Goal: Task Accomplishment & Management: Manage account settings

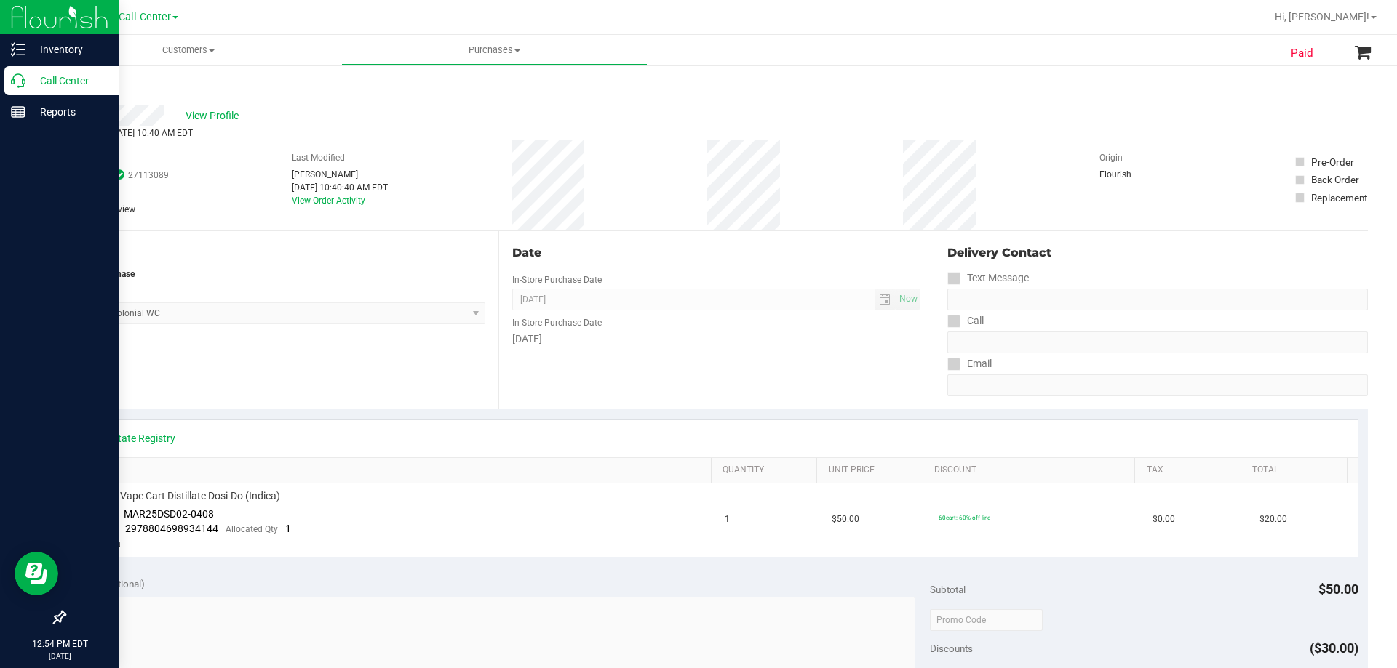
click at [27, 82] on p "Call Center" at bounding box center [68, 80] width 87 height 17
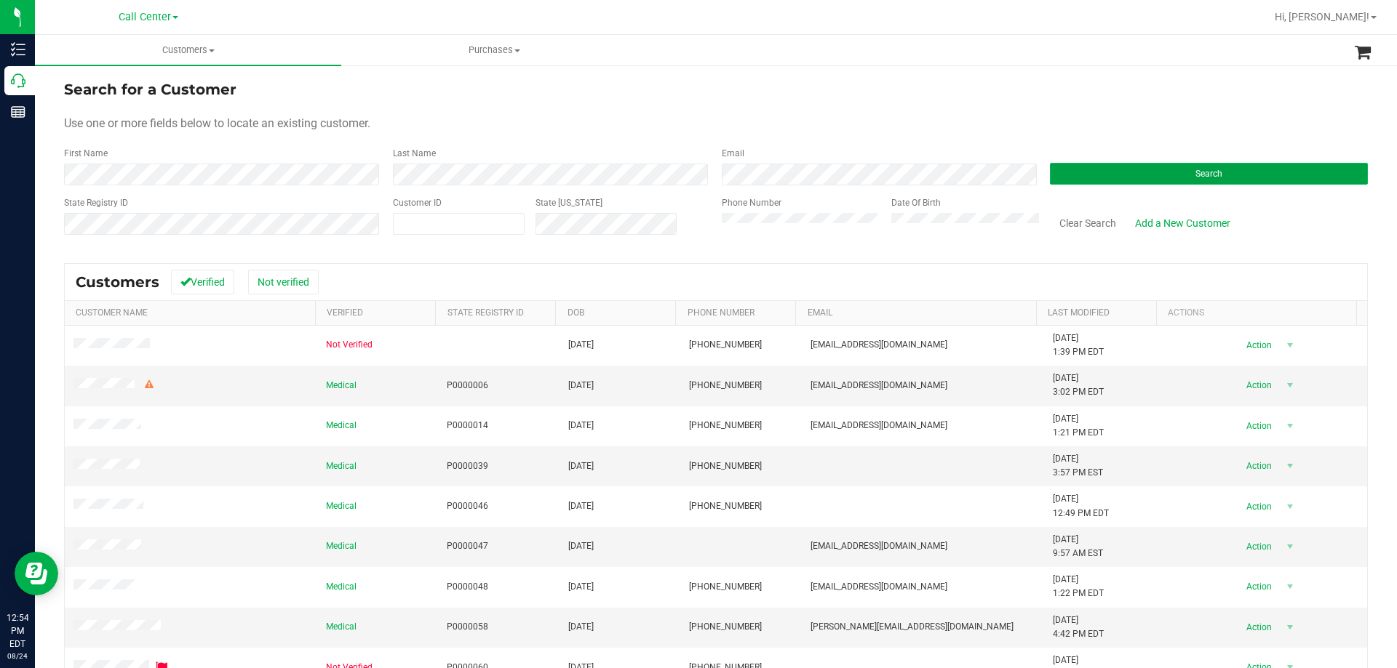
click at [1111, 174] on button "Search" at bounding box center [1209, 174] width 318 height 22
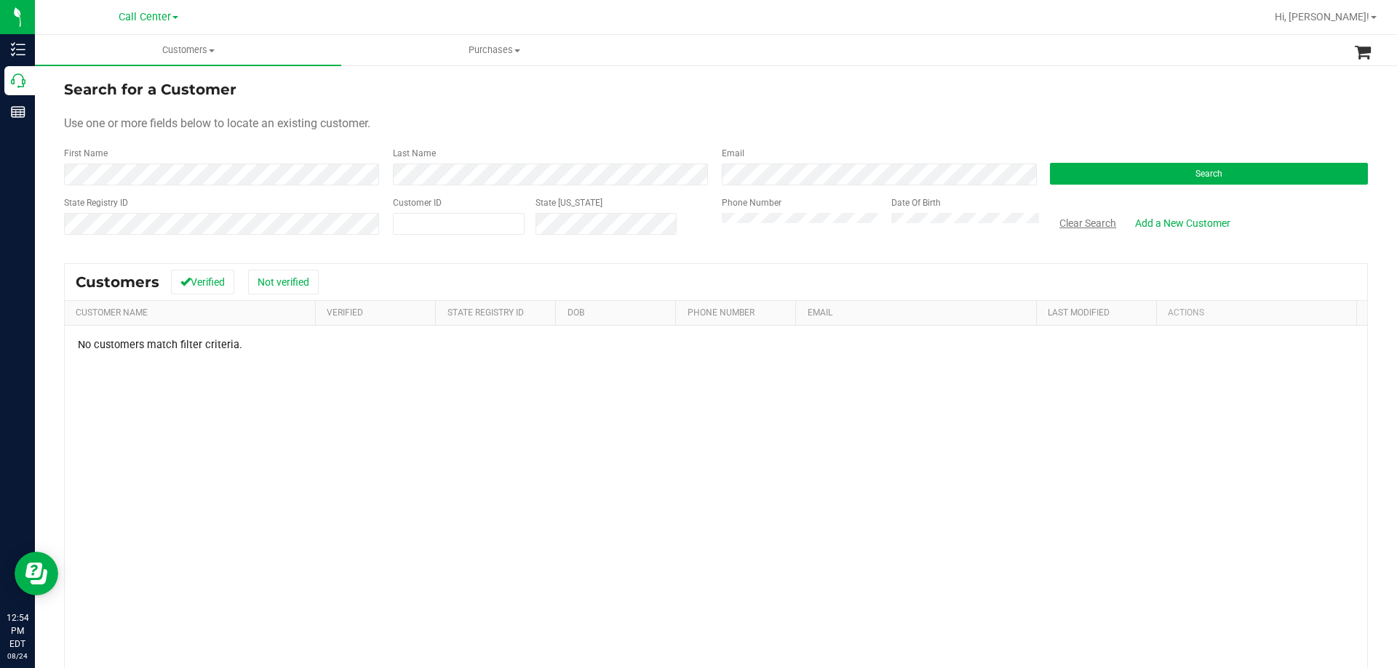
click at [1079, 224] on button "Clear Search" at bounding box center [1088, 223] width 76 height 25
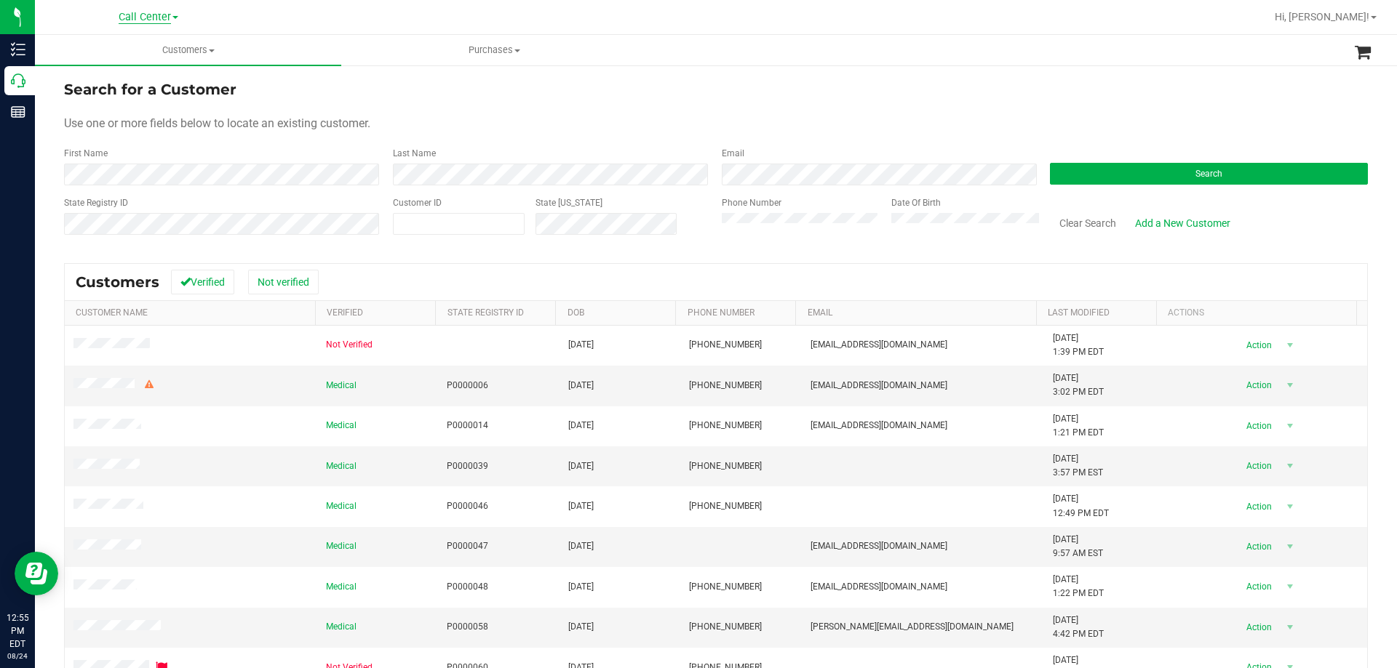
click at [132, 17] on span "Call Center" at bounding box center [145, 17] width 52 height 13
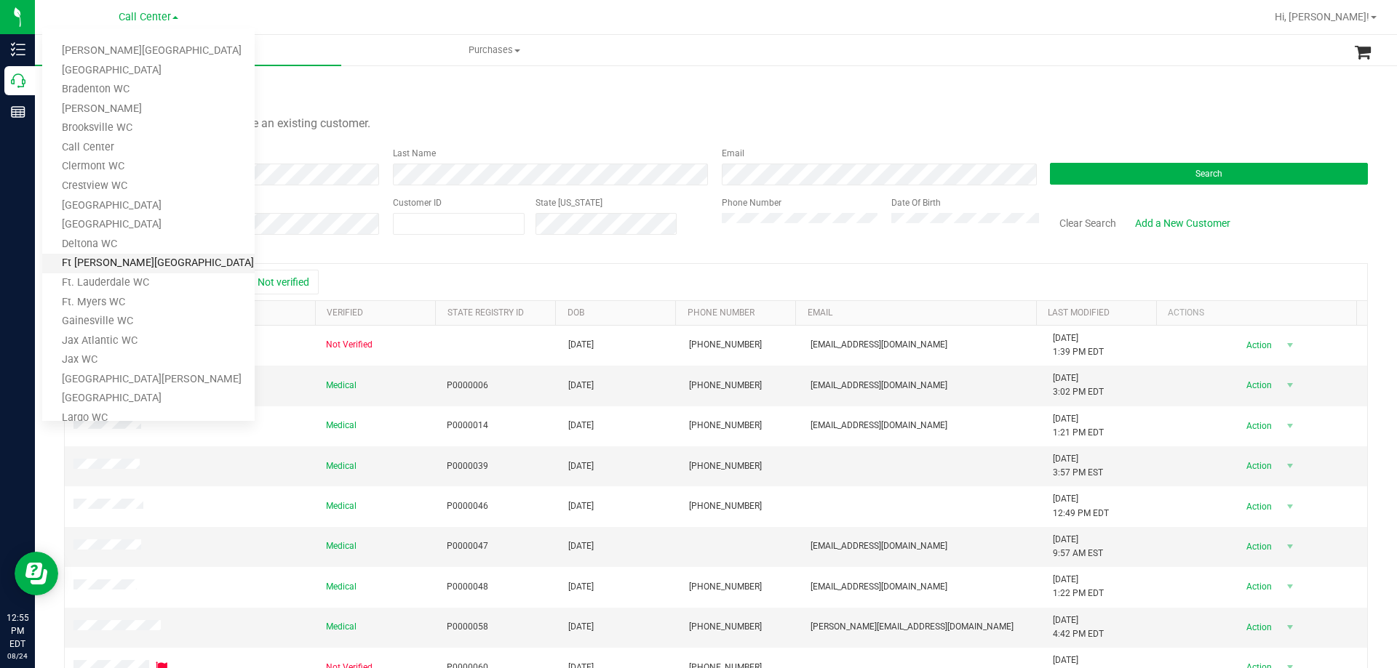
click at [151, 264] on link "Ft [PERSON_NAME][GEOGRAPHIC_DATA]" at bounding box center [148, 264] width 212 height 20
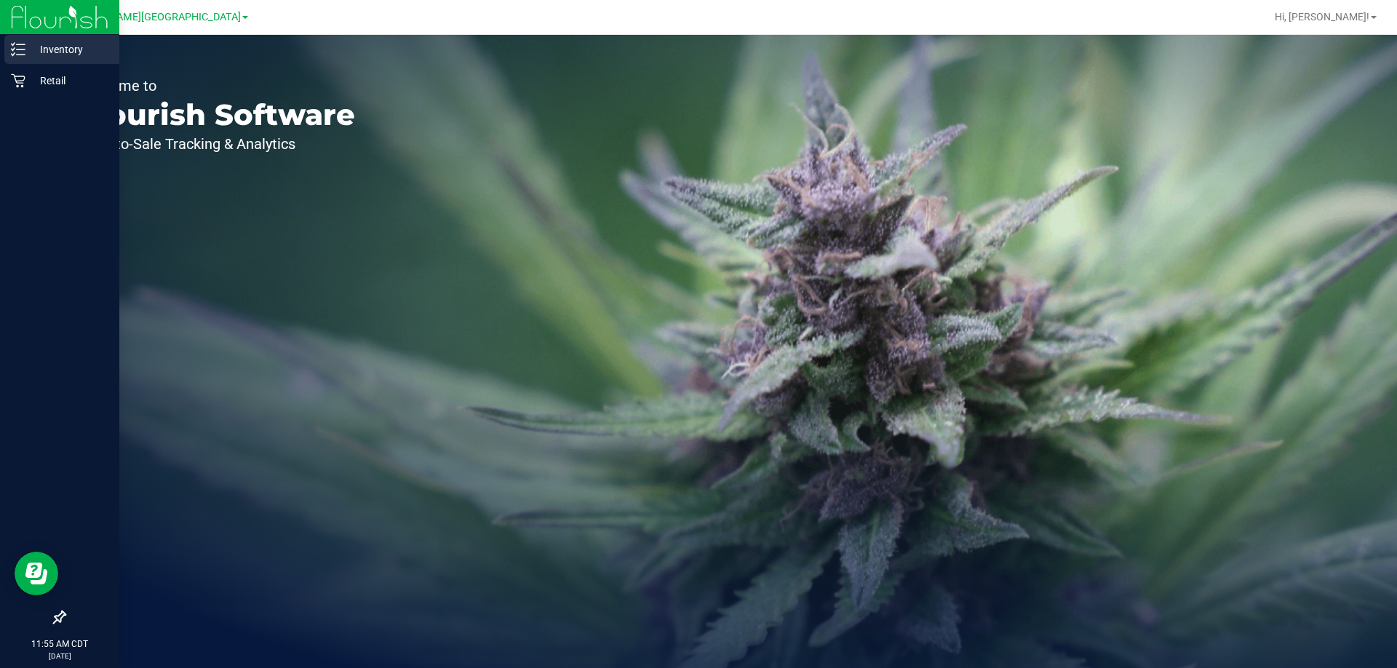
click at [46, 55] on p "Inventory" at bounding box center [68, 49] width 87 height 17
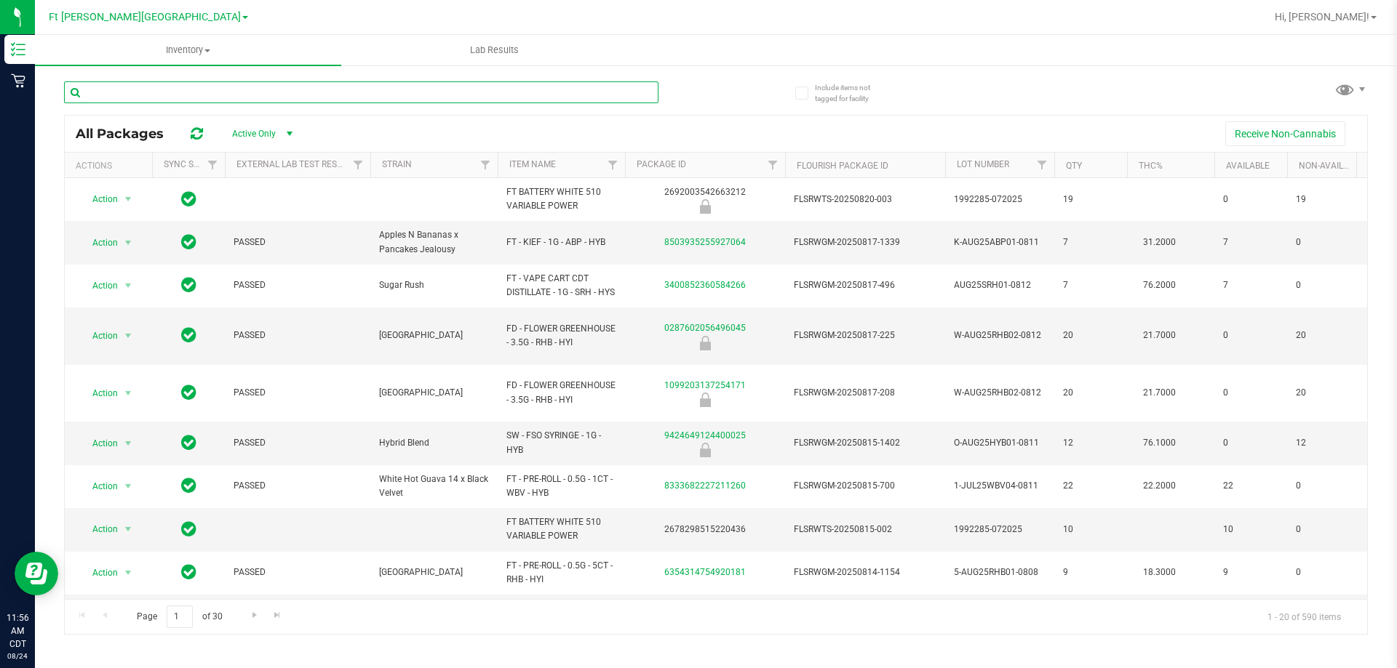
click at [198, 91] on input "text" at bounding box center [361, 92] width 594 height 22
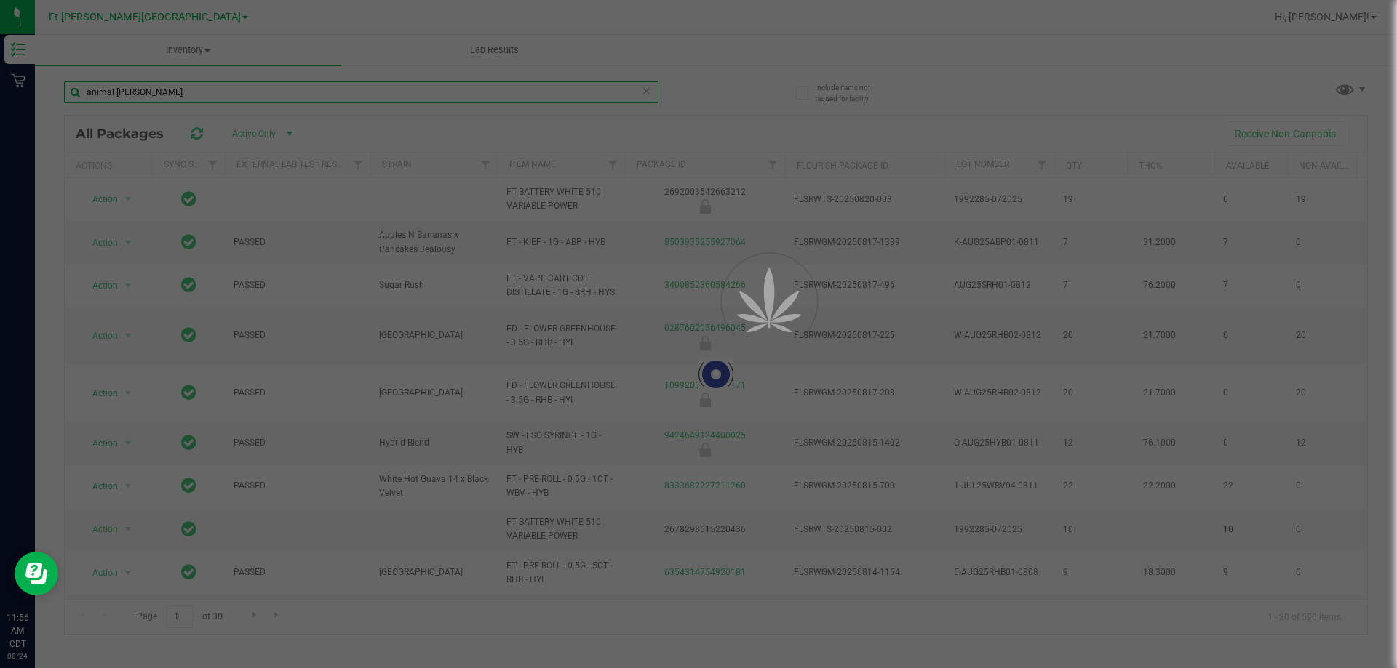
type input "animal [PERSON_NAME]"
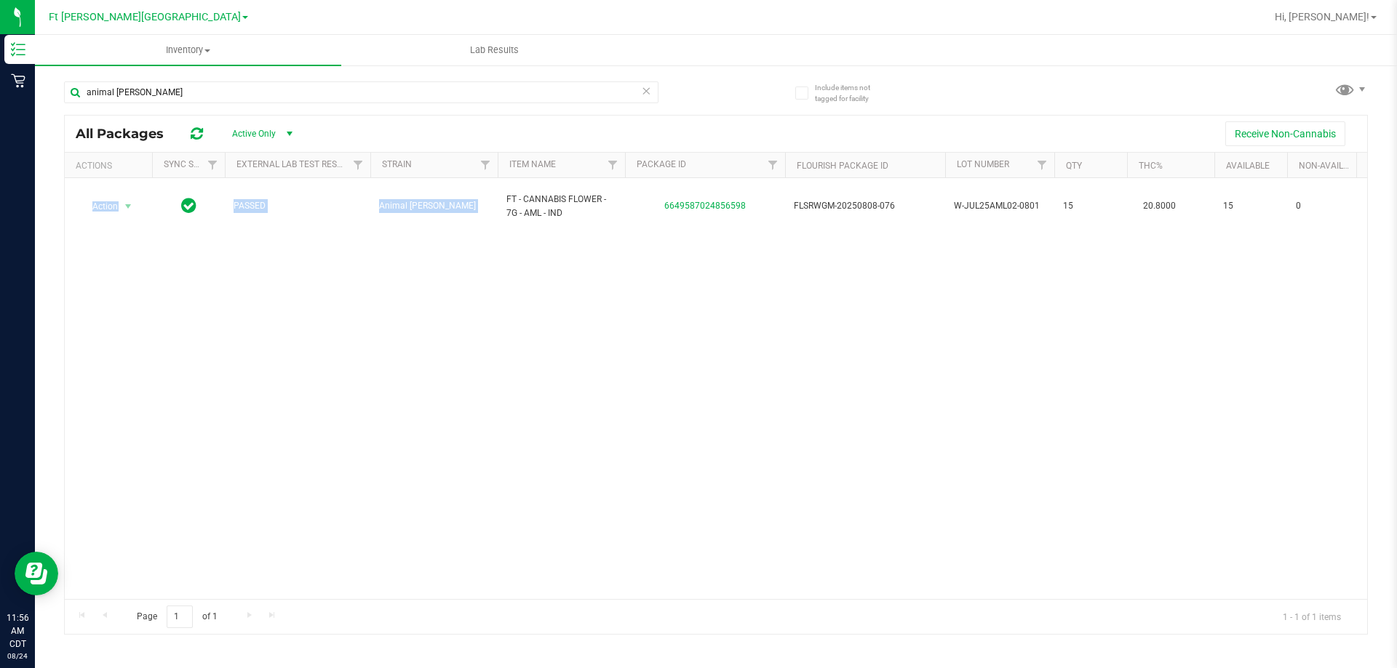
drag, startPoint x: 503, startPoint y: 191, endPoint x: 591, endPoint y: 222, distance: 93.4
click at [591, 222] on div "Action Action Global inventory Package audit log Print package label Print prod…" at bounding box center [716, 388] width 1302 height 421
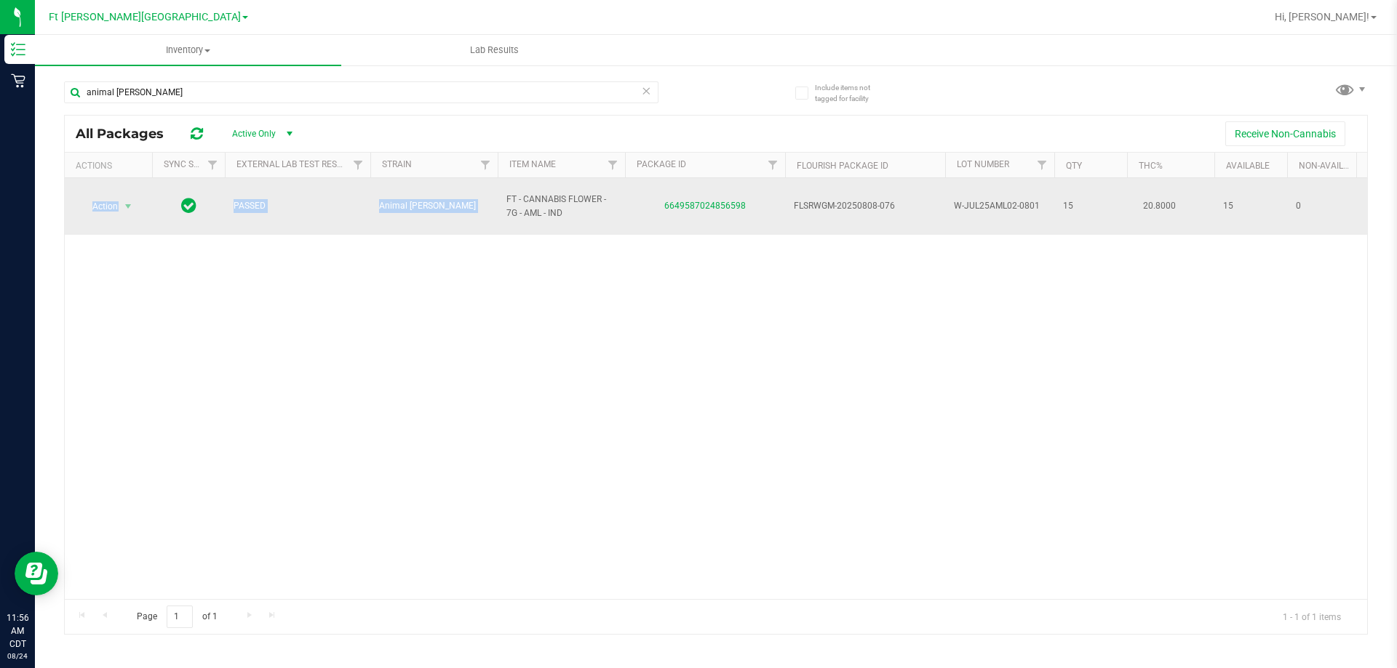
drag, startPoint x: 580, startPoint y: 269, endPoint x: 524, endPoint y: 211, distance: 80.3
click at [580, 268] on div "Action Action Global inventory Package audit log Print package label Print prod…" at bounding box center [716, 388] width 1302 height 421
click at [504, 188] on td "FT - CANNABIS FLOWER - 7G - AML - IND" at bounding box center [561, 206] width 127 height 57
drag, startPoint x: 507, startPoint y: 189, endPoint x: 573, endPoint y: 211, distance: 69.7
click at [573, 211] on span "FT - CANNABIS FLOWER - 7G - AML - IND" at bounding box center [561, 207] width 110 height 28
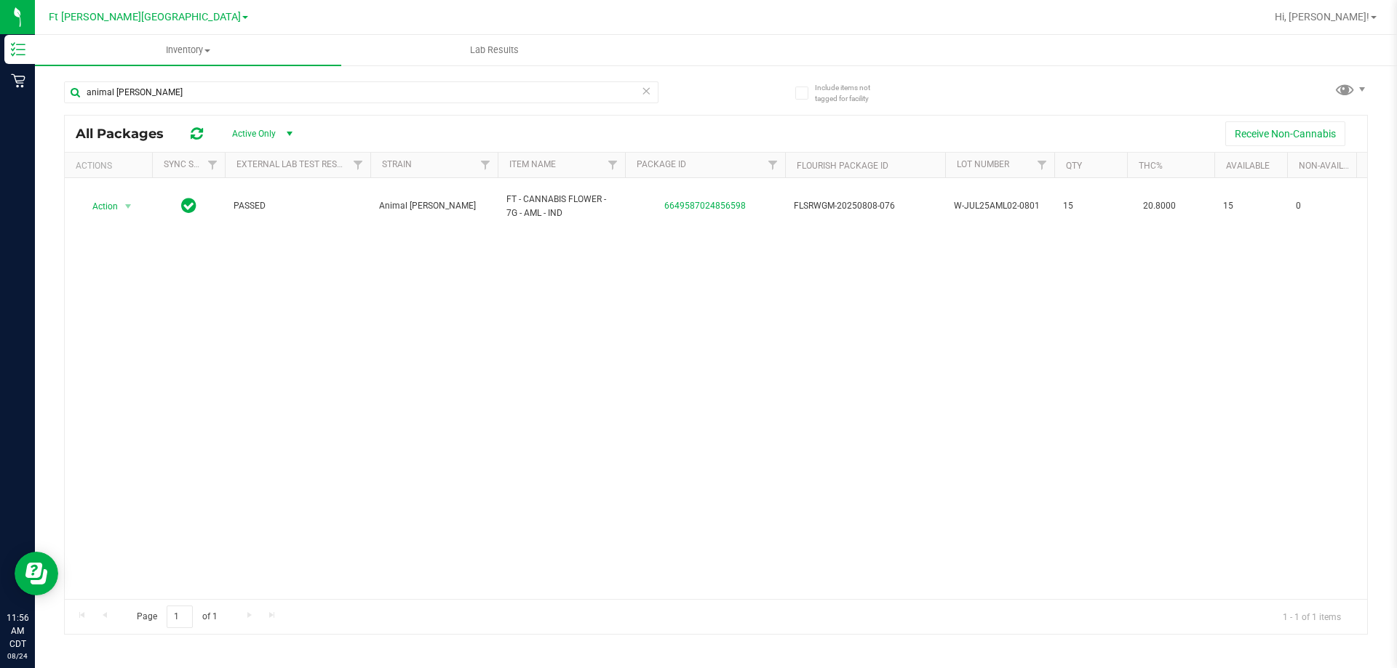
click at [520, 308] on div "Action Action Global inventory Package audit log Print package label Print prod…" at bounding box center [716, 388] width 1302 height 421
click at [647, 89] on icon at bounding box center [646, 89] width 10 height 17
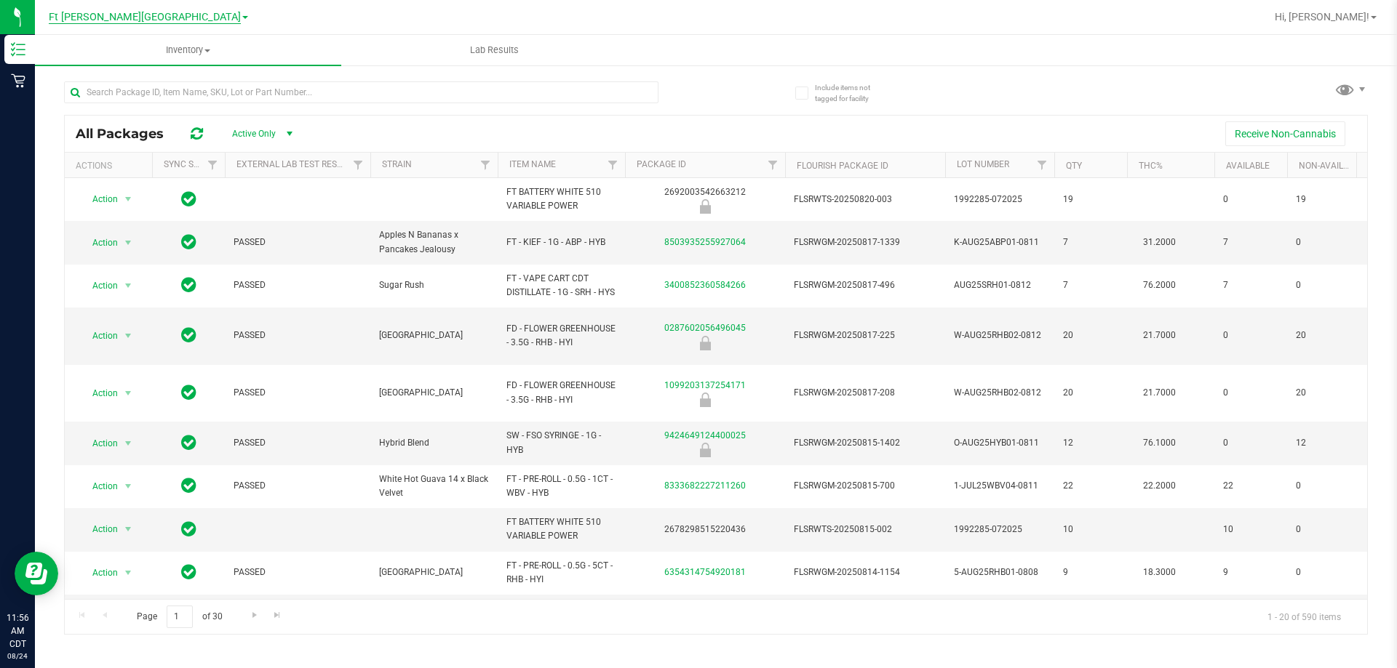
click at [163, 20] on span "Ft [PERSON_NAME][GEOGRAPHIC_DATA]" at bounding box center [145, 17] width 192 height 13
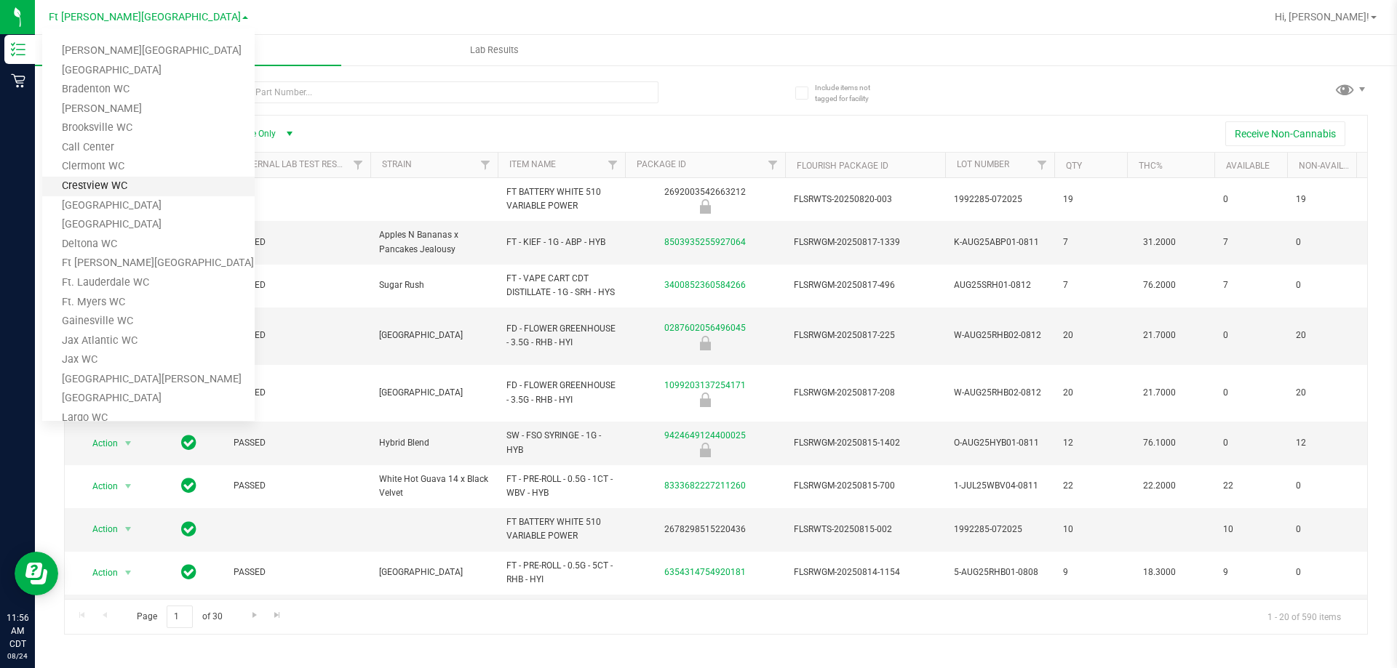
click at [141, 183] on link "Crestview WC" at bounding box center [148, 187] width 212 height 20
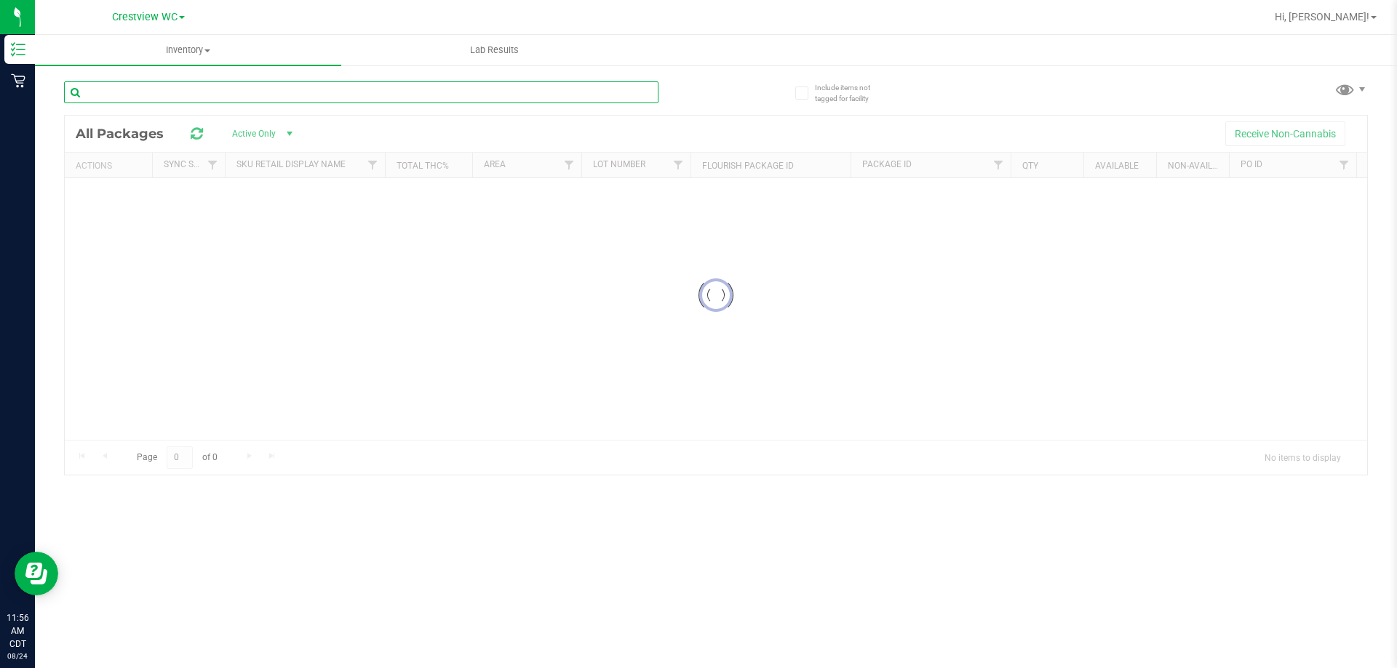
click at [242, 92] on input "text" at bounding box center [361, 92] width 594 height 22
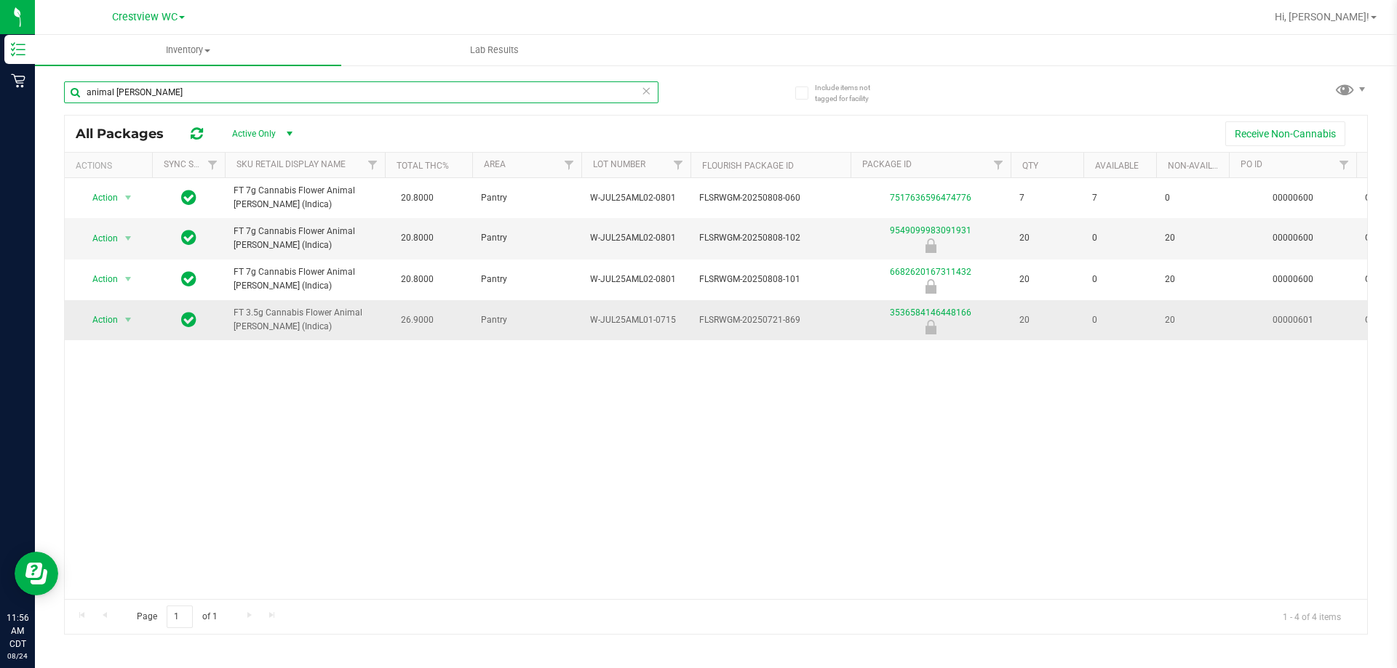
type input "animal [PERSON_NAME]"
drag, startPoint x: 306, startPoint y: 311, endPoint x: 608, endPoint y: 331, distance: 302.5
click at [901, 487] on div "Action Action Global inventory Package audit log Print package label Print prod…" at bounding box center [716, 388] width 1302 height 421
drag, startPoint x: 233, startPoint y: 311, endPoint x: 353, endPoint y: 332, distance: 121.0
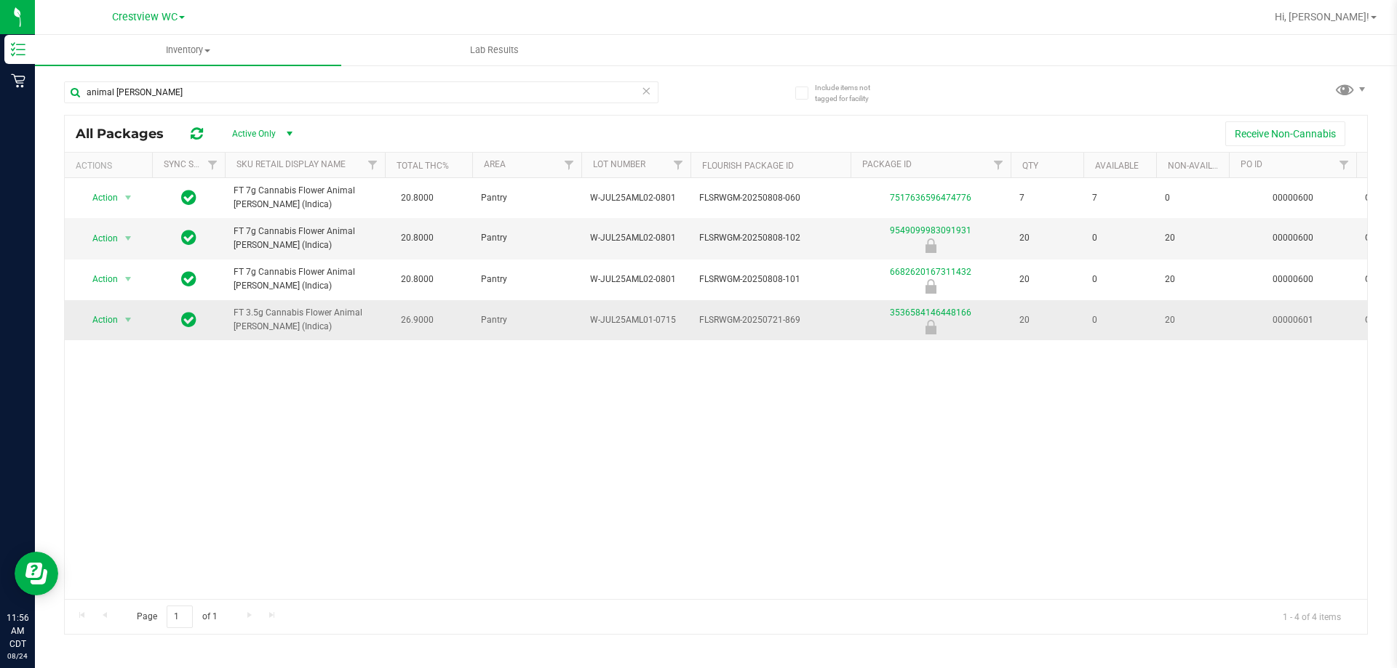
click at [353, 332] on span "FT 3.5g Cannabis Flower Animal [PERSON_NAME] (Indica)" at bounding box center [304, 320] width 143 height 28
click at [415, 326] on span "26.9000" at bounding box center [416, 320] width 47 height 21
drag, startPoint x: 397, startPoint y: 319, endPoint x: 437, endPoint y: 317, distance: 40.0
click at [437, 317] on span "26.9000" at bounding box center [416, 320] width 47 height 21
click at [441, 328] on td "26.9000" at bounding box center [428, 320] width 87 height 40
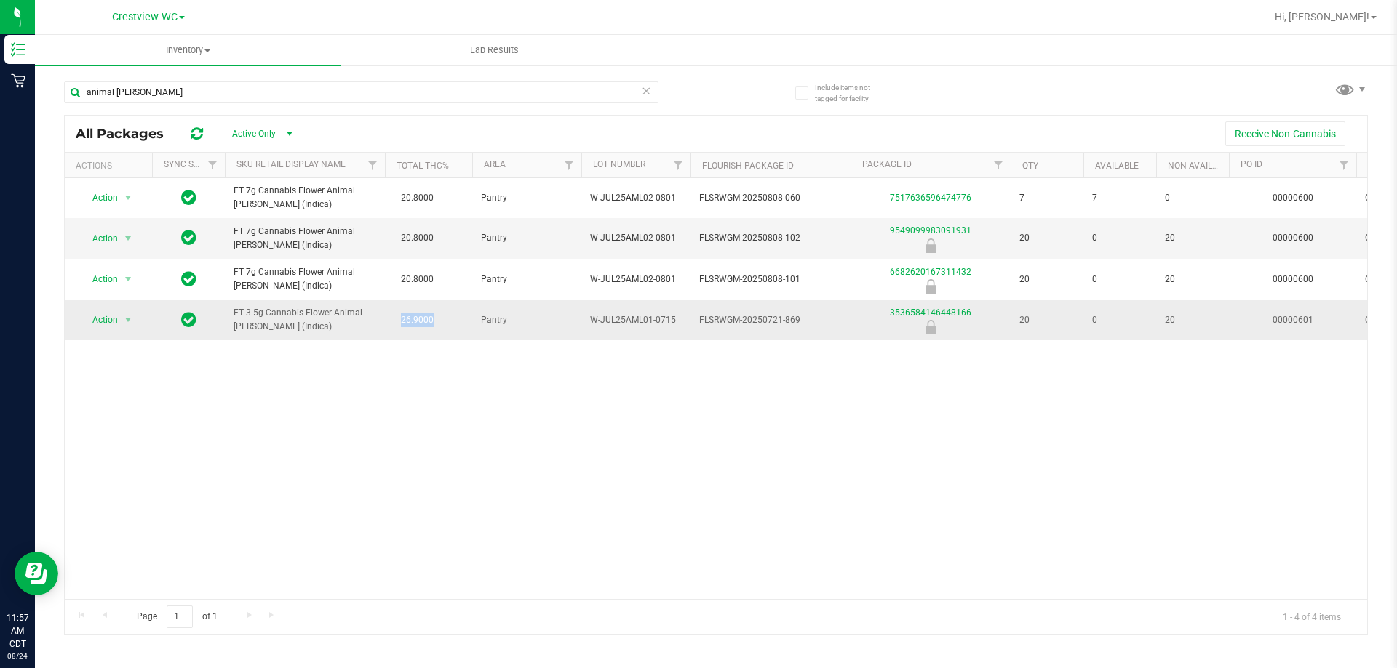
drag, startPoint x: 391, startPoint y: 316, endPoint x: 457, endPoint y: 322, distance: 66.5
click at [457, 322] on td "26.9000" at bounding box center [428, 320] width 87 height 40
click at [418, 380] on div "Action Action Global inventory Package audit log Print package label Print prod…" at bounding box center [716, 388] width 1302 height 421
drag, startPoint x: 1019, startPoint y: 321, endPoint x: 1042, endPoint y: 319, distance: 22.6
click at [1042, 319] on span "20" at bounding box center [1046, 320] width 55 height 14
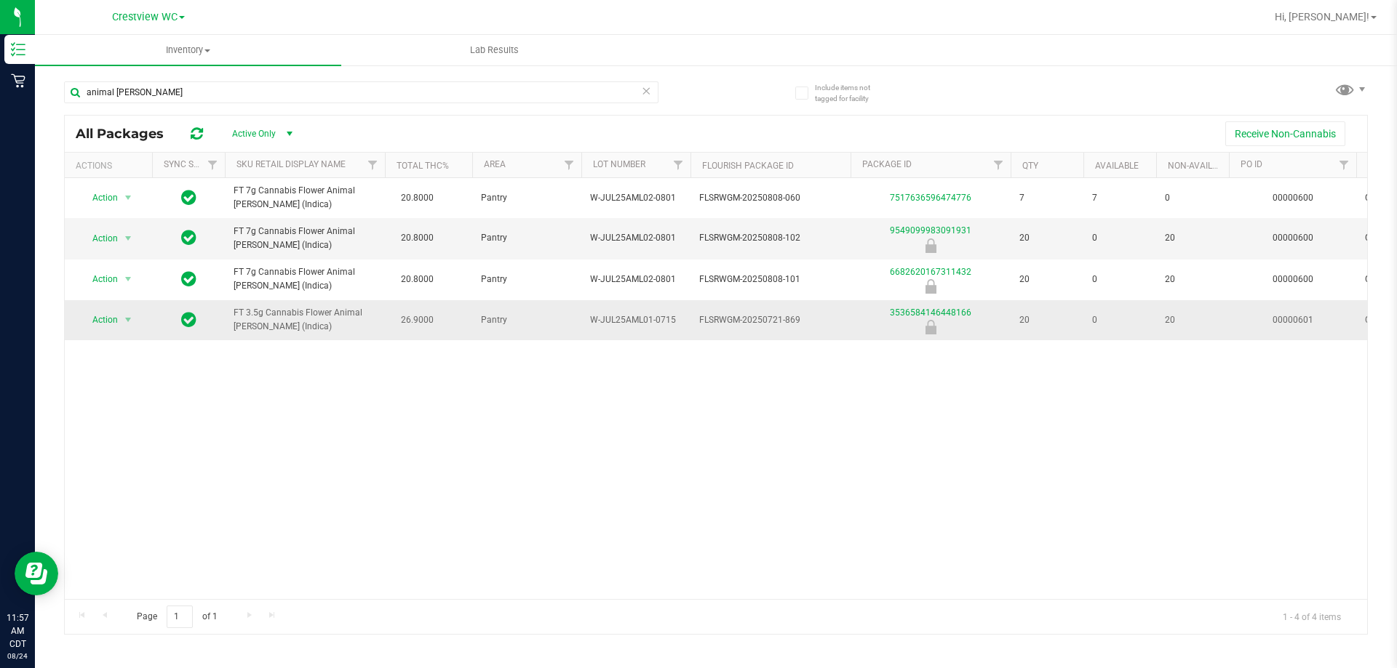
click at [1043, 321] on span "20" at bounding box center [1046, 320] width 55 height 14
drag, startPoint x: 1032, startPoint y: 321, endPoint x: 1055, endPoint y: 321, distance: 22.5
click at [1055, 321] on td "20" at bounding box center [1046, 320] width 73 height 40
click at [1042, 393] on div "Action Action Global inventory Package audit log Print package label Print prod…" at bounding box center [716, 388] width 1302 height 421
click at [1001, 407] on div "Action Action Global inventory Package audit log Print package label Print prod…" at bounding box center [716, 388] width 1302 height 421
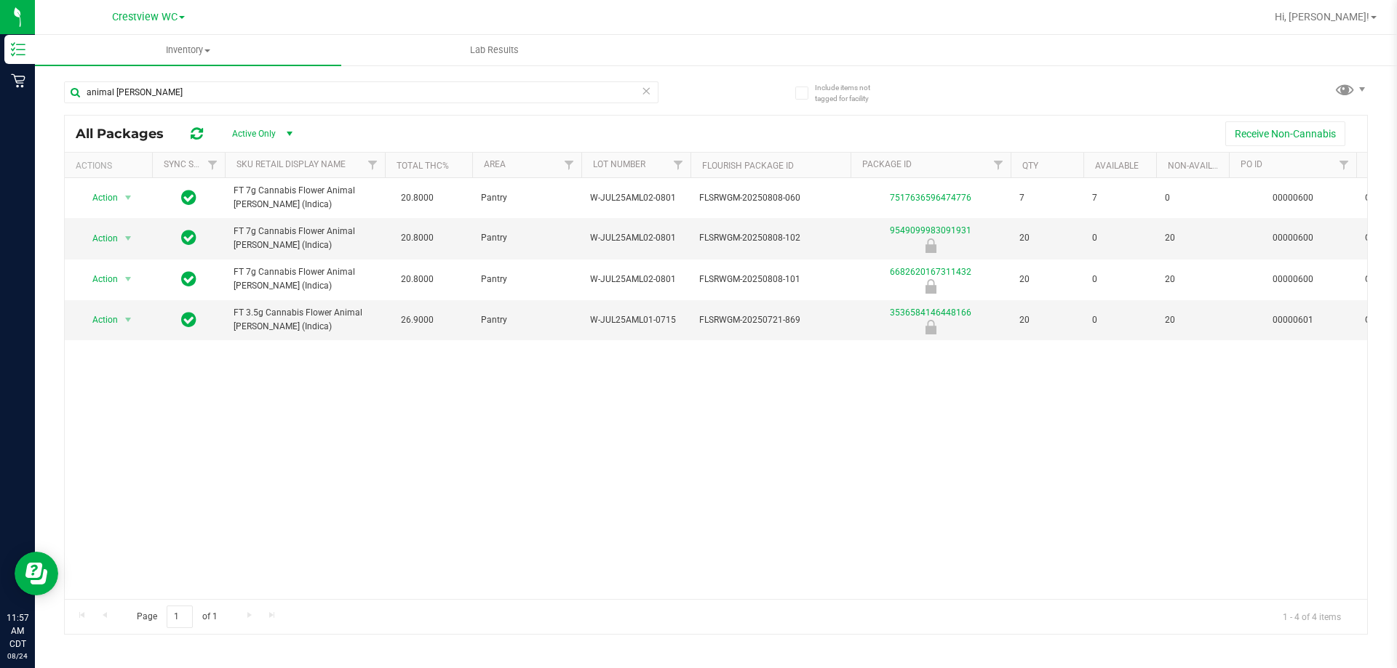
click at [812, 450] on div "Action Action Global inventory Package audit log Print package label Print prod…" at bounding box center [716, 388] width 1302 height 421
drag, startPoint x: 1016, startPoint y: 317, endPoint x: 1036, endPoint y: 319, distance: 20.4
click at [1036, 319] on td "20" at bounding box center [1046, 320] width 73 height 40
click at [1036, 319] on span "20" at bounding box center [1046, 320] width 55 height 14
drag, startPoint x: 1018, startPoint y: 320, endPoint x: 1035, endPoint y: 327, distance: 18.6
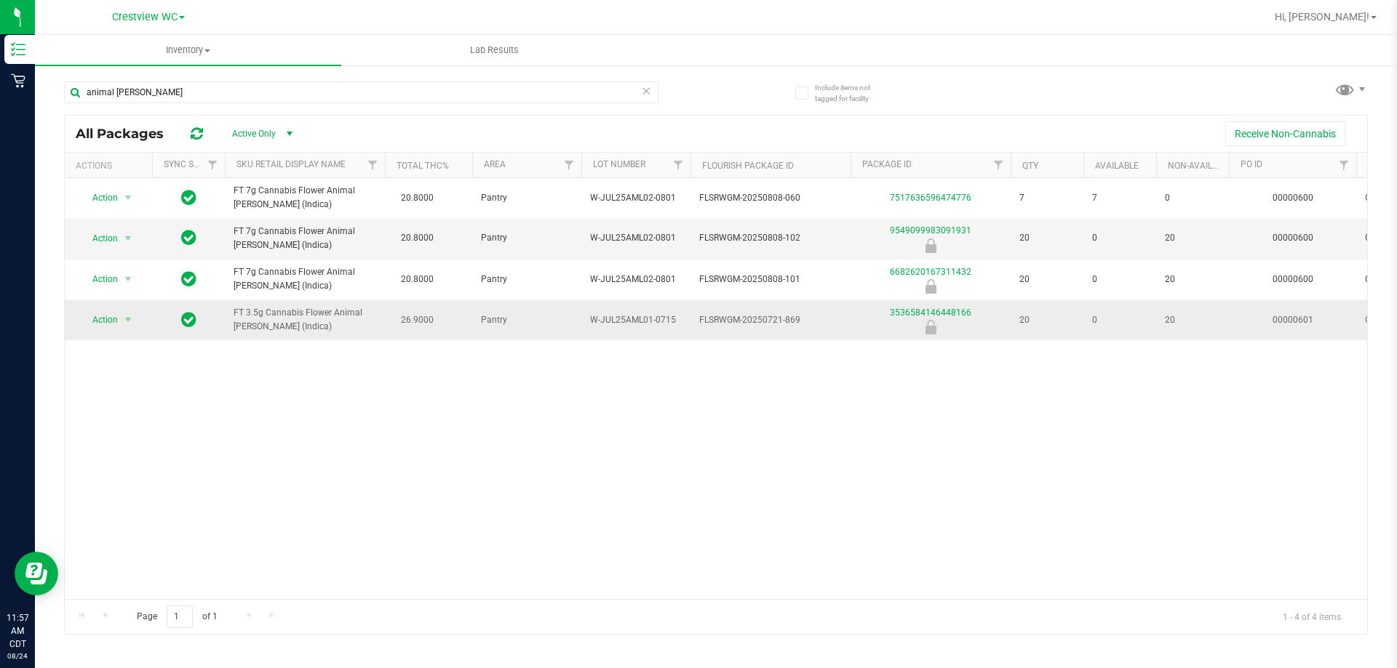
click at [1047, 316] on td "20" at bounding box center [1046, 320] width 73 height 40
click at [1009, 401] on div "Action Action Global inventory Package audit log Print package label Print prod…" at bounding box center [716, 388] width 1302 height 421
drag, startPoint x: 1019, startPoint y: 321, endPoint x: 1036, endPoint y: 321, distance: 16.7
click at [1036, 321] on span "20" at bounding box center [1046, 320] width 55 height 14
click at [1042, 413] on div "Action Action Global inventory Package audit log Print package label Print prod…" at bounding box center [716, 388] width 1302 height 421
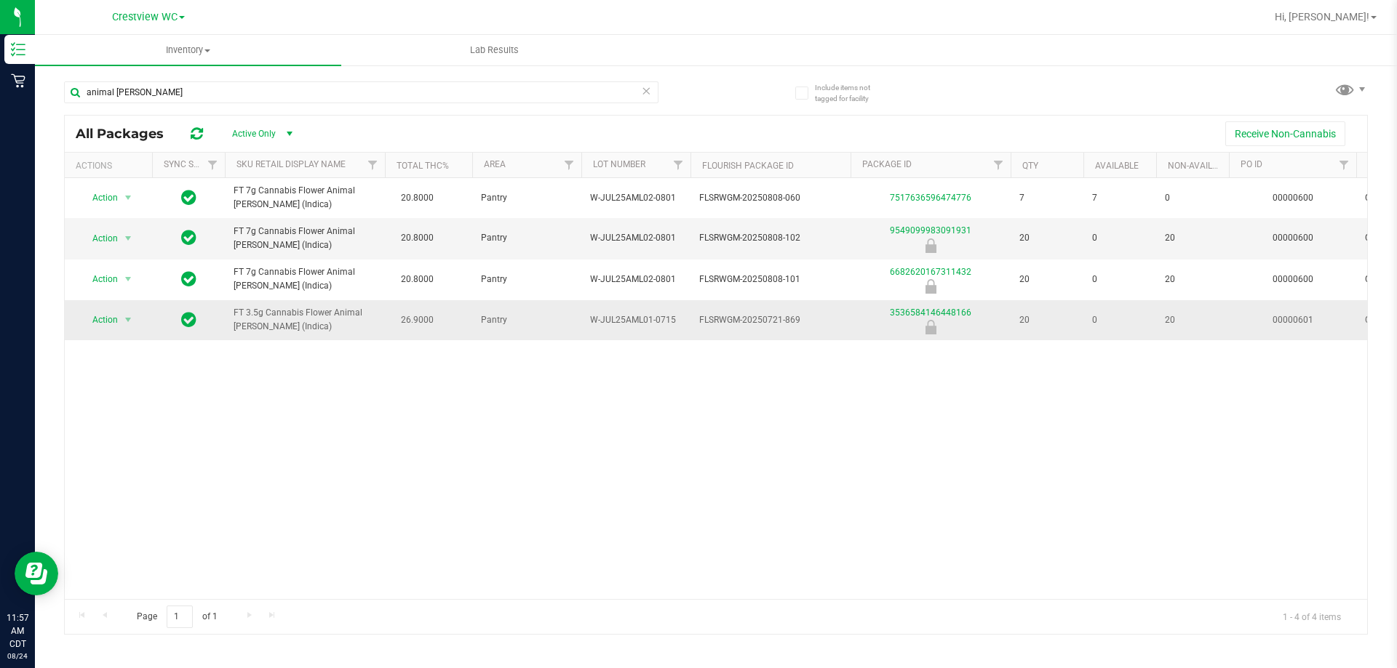
drag, startPoint x: 1020, startPoint y: 321, endPoint x: 1036, endPoint y: 317, distance: 17.1
click at [1036, 317] on span "20" at bounding box center [1046, 320] width 55 height 14
click at [1026, 421] on div "Action Action Global inventory Package audit log Print package label Print prod…" at bounding box center [716, 388] width 1302 height 421
drag, startPoint x: 1018, startPoint y: 318, endPoint x: 1034, endPoint y: 317, distance: 15.3
click at [1034, 317] on td "20" at bounding box center [1046, 320] width 73 height 40
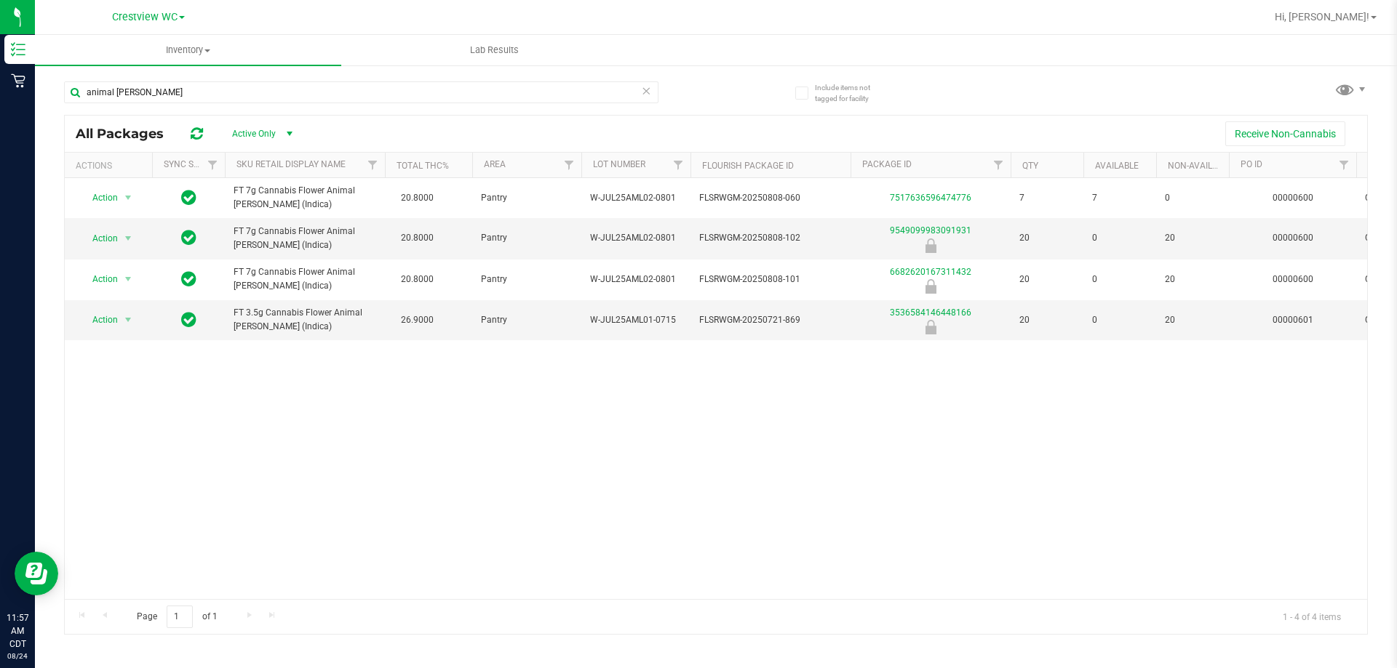
click at [1000, 415] on div "Action Action Global inventory Package audit log Print package label Print prod…" at bounding box center [716, 388] width 1302 height 421
drag, startPoint x: 1018, startPoint y: 320, endPoint x: 1034, endPoint y: 317, distance: 16.3
click at [1034, 317] on td "20" at bounding box center [1046, 320] width 73 height 40
click at [1042, 399] on div "Action Action Global inventory Package audit log Print package label Print prod…" at bounding box center [716, 388] width 1302 height 421
drag, startPoint x: 1018, startPoint y: 321, endPoint x: 1039, endPoint y: 317, distance: 21.4
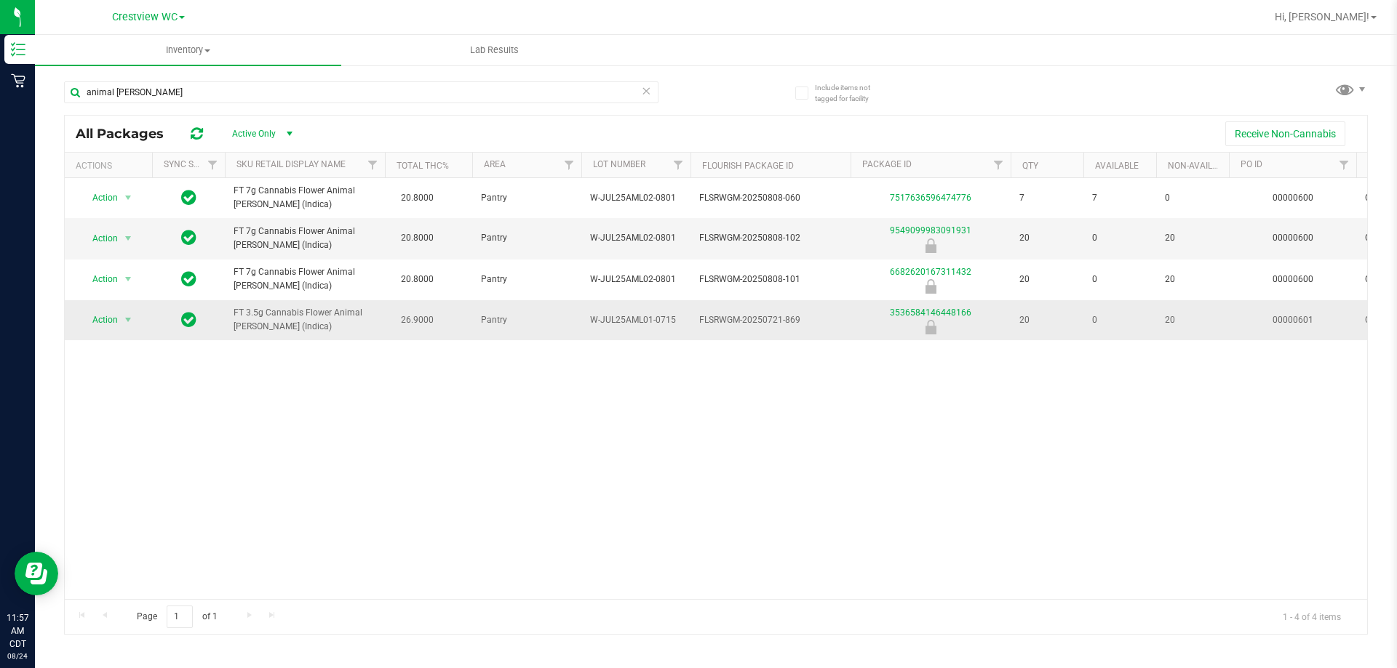
click at [1039, 317] on td "20" at bounding box center [1046, 320] width 73 height 40
click at [1017, 411] on div "Action Action Global inventory Package audit log Print package label Print prod…" at bounding box center [716, 388] width 1302 height 421
click at [919, 81] on div "animal [PERSON_NAME] All Packages Active Only Active Only Lab Samples Locked Al…" at bounding box center [715, 351] width 1303 height 567
click at [143, 26] on div "Crestview WC [PERSON_NAME][GEOGRAPHIC_DATA] [PERSON_NAME][GEOGRAPHIC_DATA] [GEO…" at bounding box center [148, 17] width 212 height 23
click at [146, 17] on span "Crestview WC" at bounding box center [144, 17] width 65 height 13
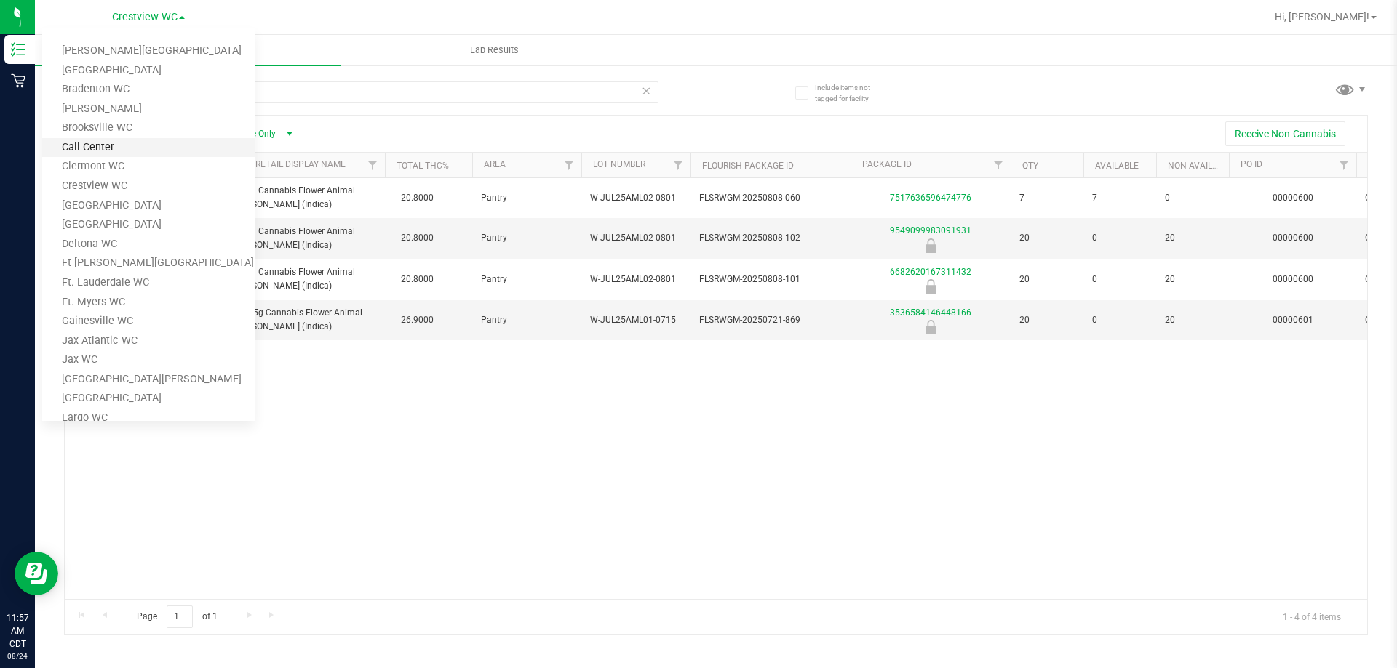
click at [113, 143] on link "Call Center" at bounding box center [148, 148] width 212 height 20
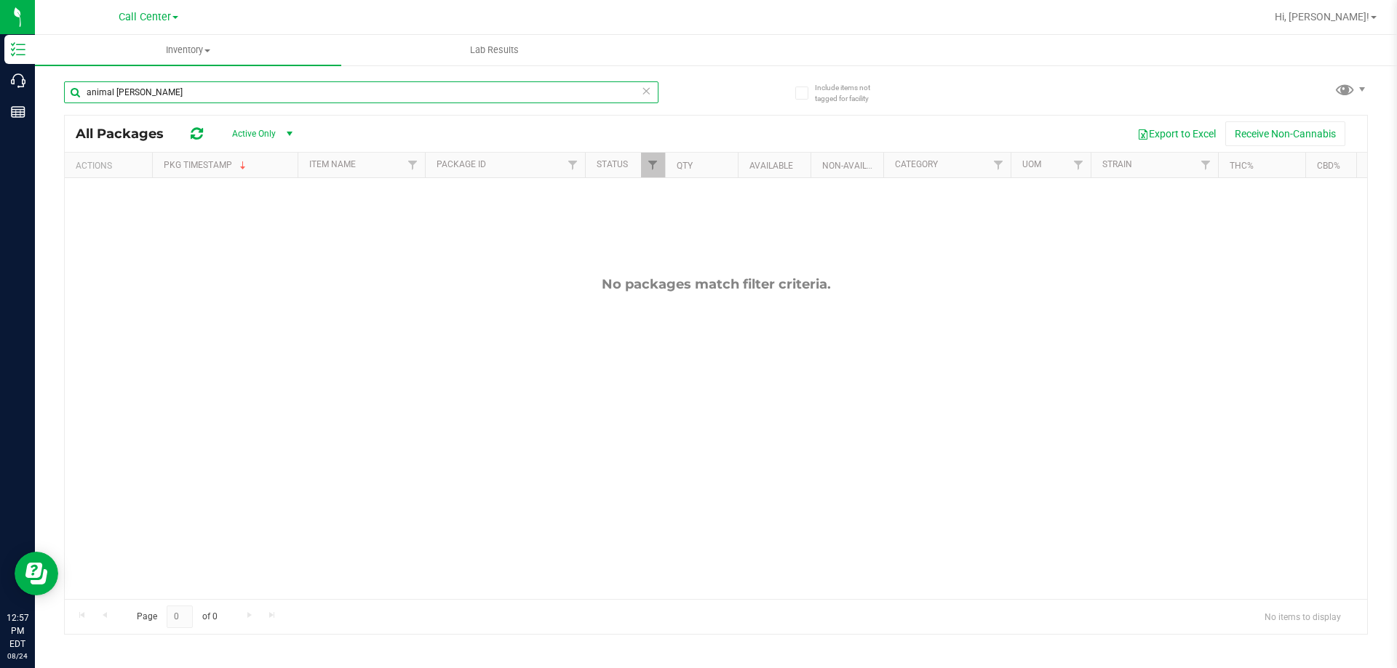
click at [651, 93] on input "animal [PERSON_NAME]" at bounding box center [361, 92] width 594 height 22
click at [644, 92] on icon at bounding box center [646, 89] width 10 height 17
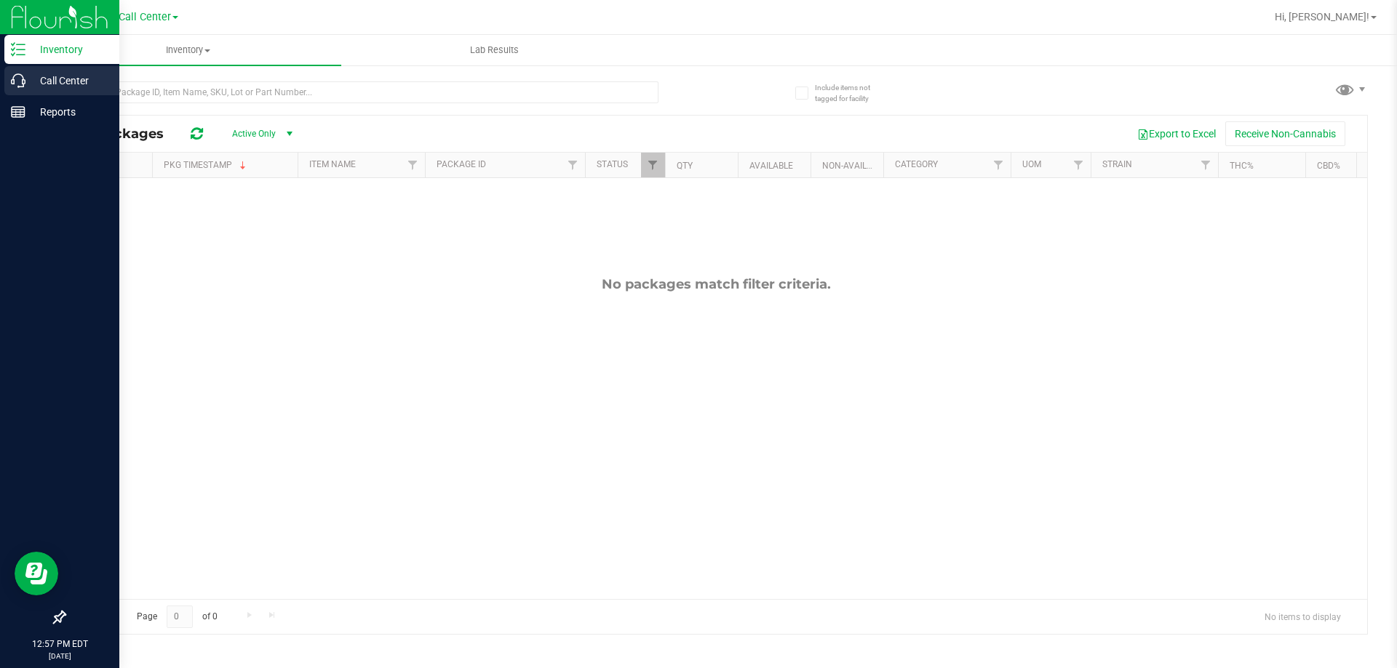
click at [50, 88] on p "Call Center" at bounding box center [68, 80] width 87 height 17
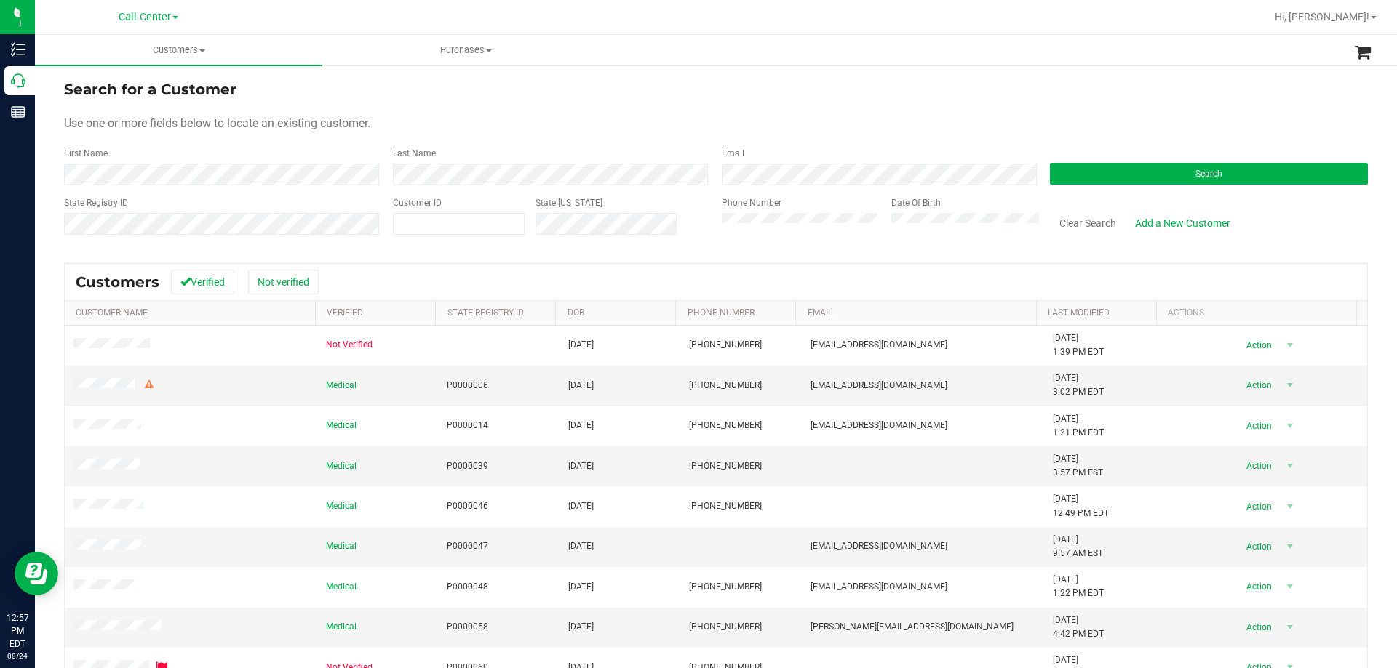
click at [1103, 159] on div "Search" at bounding box center [1203, 166] width 329 height 39
click at [1098, 172] on button "Search" at bounding box center [1209, 174] width 318 height 22
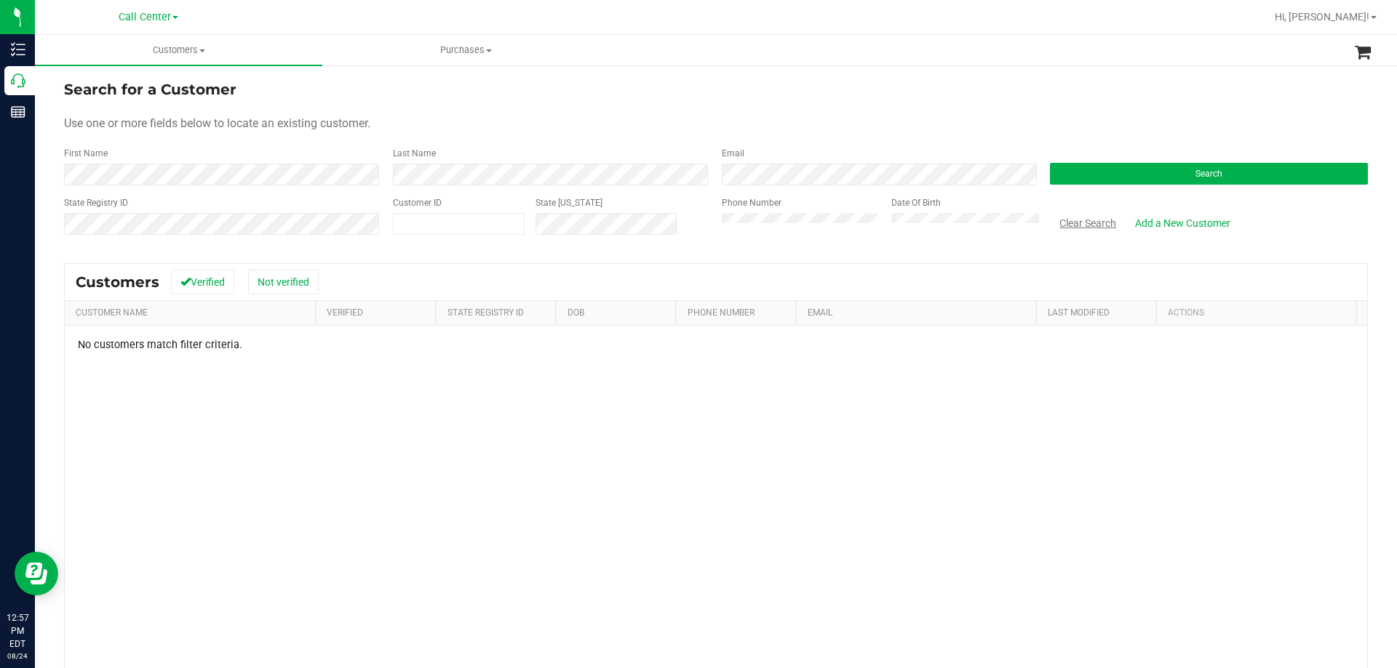
click at [1076, 227] on button "Clear Search" at bounding box center [1088, 223] width 76 height 25
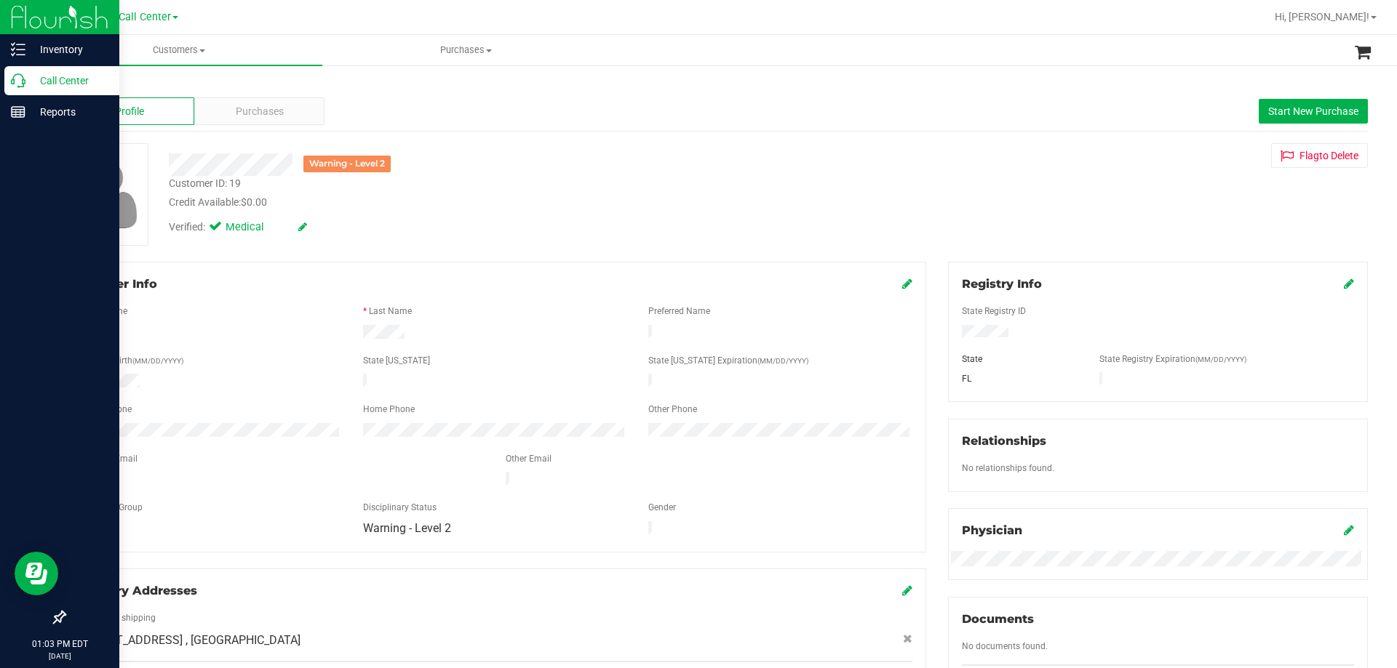
click at [58, 86] on p "Call Center" at bounding box center [68, 80] width 87 height 17
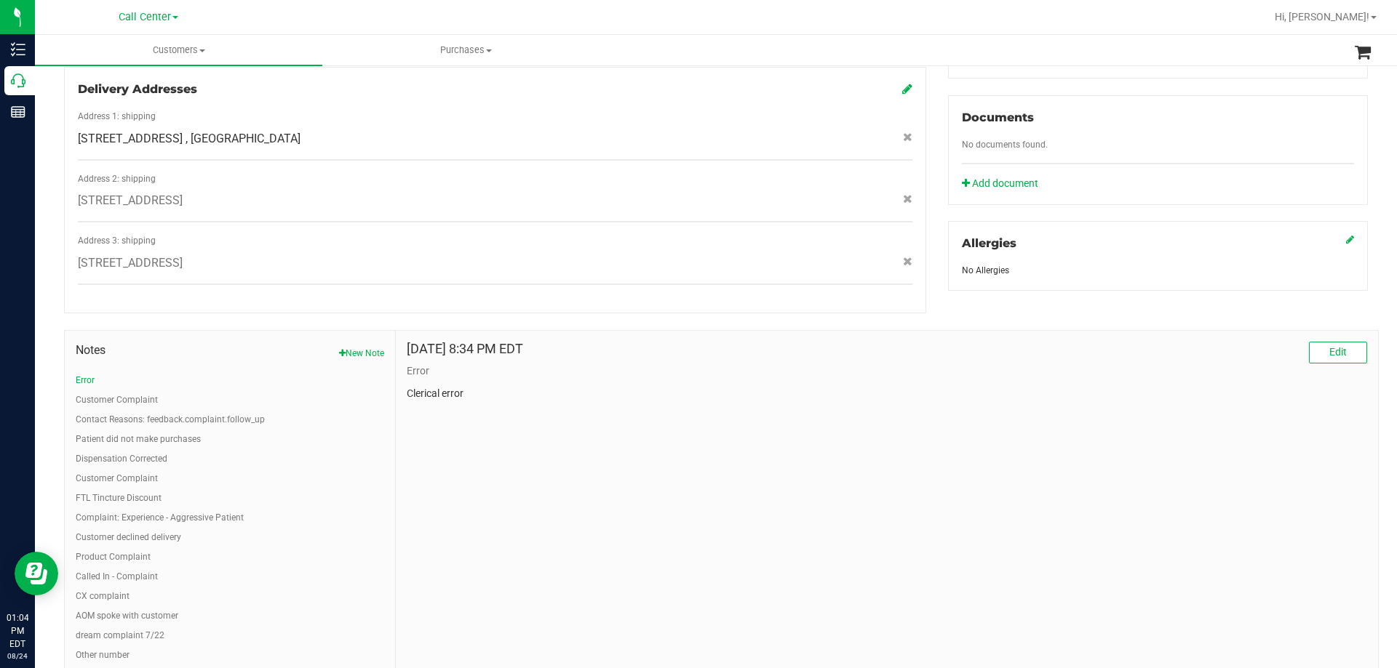
scroll to position [655, 0]
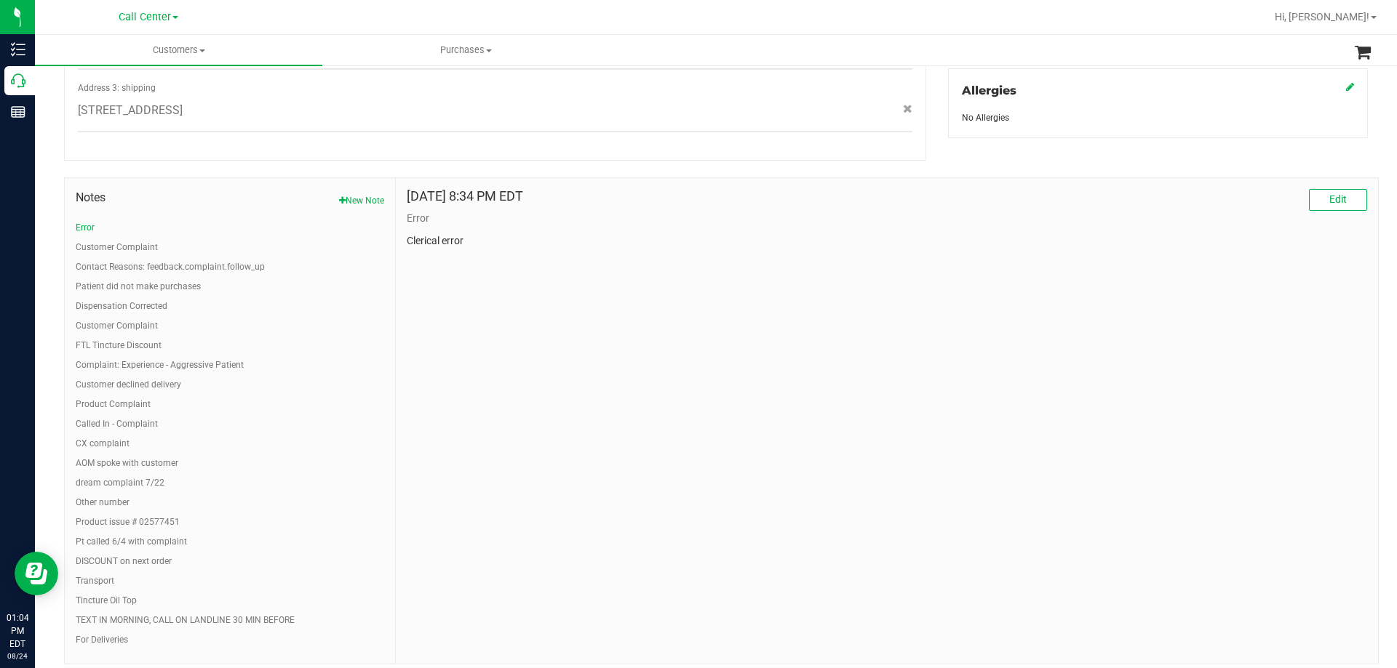
click at [131, 224] on ul "Error Customer Complaint Contact Reasons: feedback.complaint.follow_up Patient …" at bounding box center [230, 434] width 308 height 426
click at [129, 241] on button "Customer Complaint" at bounding box center [117, 247] width 82 height 13
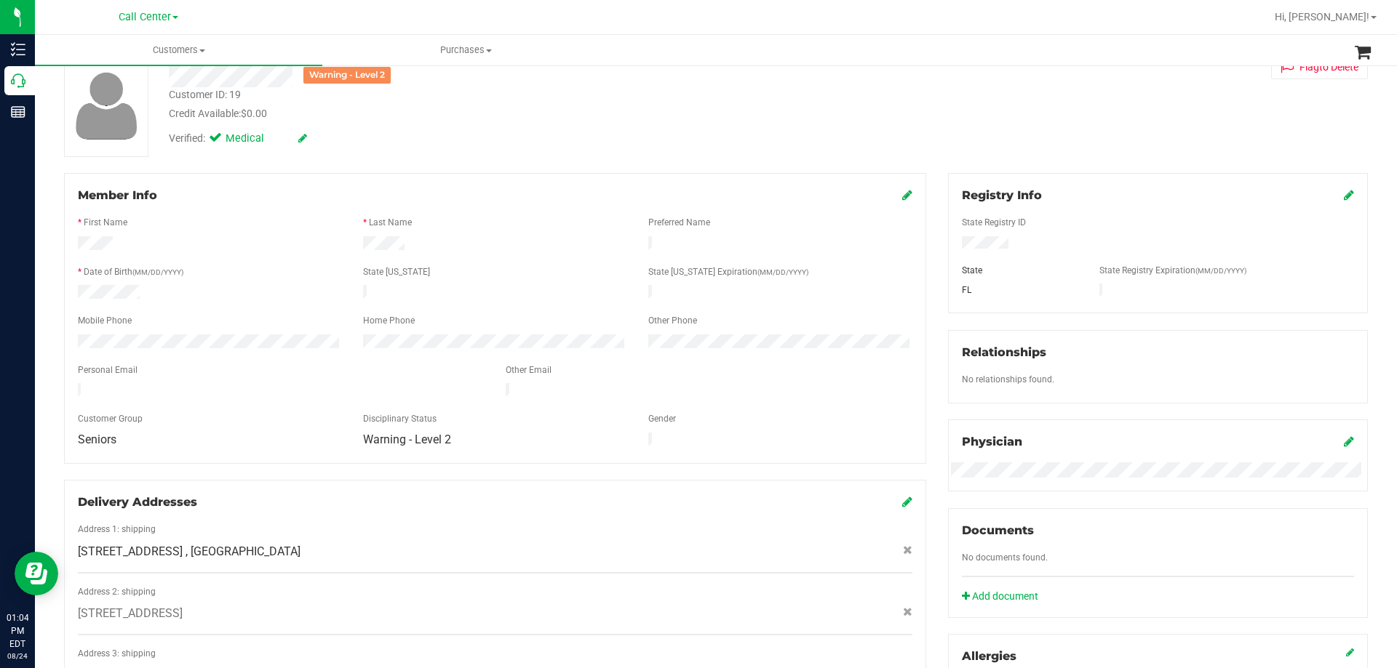
scroll to position [0, 0]
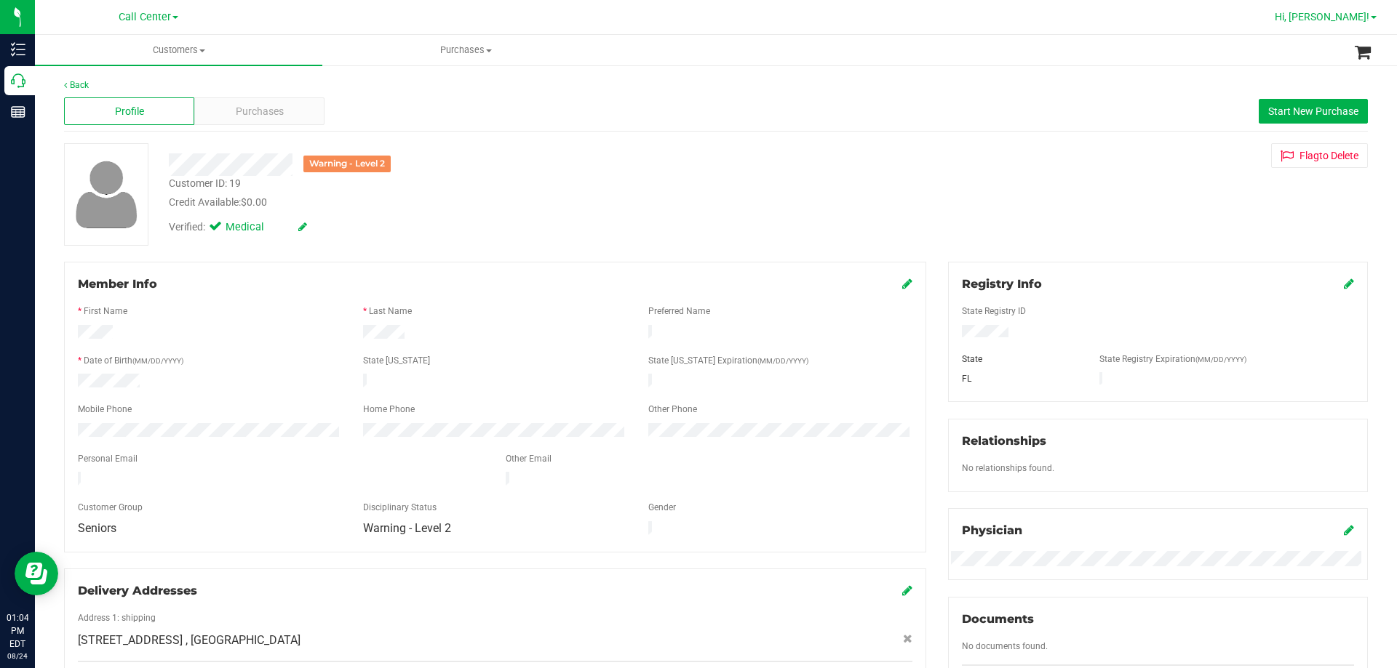
click at [1354, 16] on span "Hi, [PERSON_NAME]!" at bounding box center [1321, 17] width 95 height 12
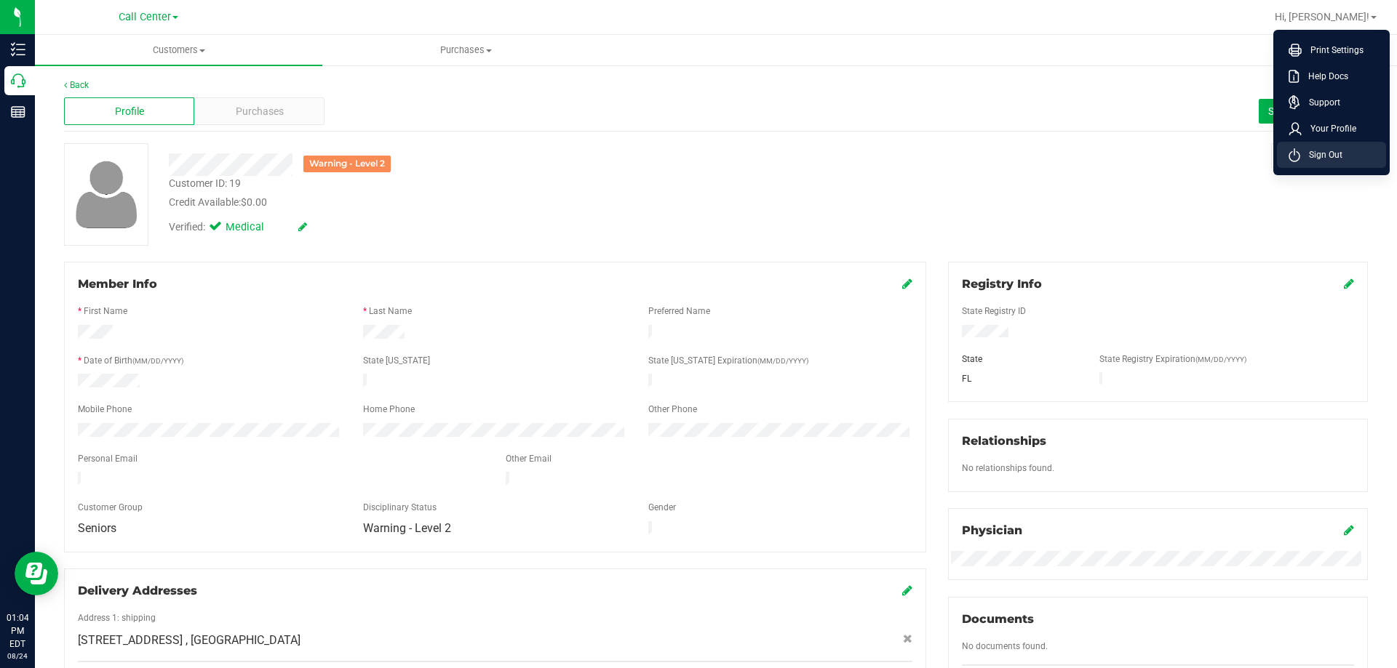
click at [1325, 156] on span "Sign Out" at bounding box center [1321, 155] width 42 height 15
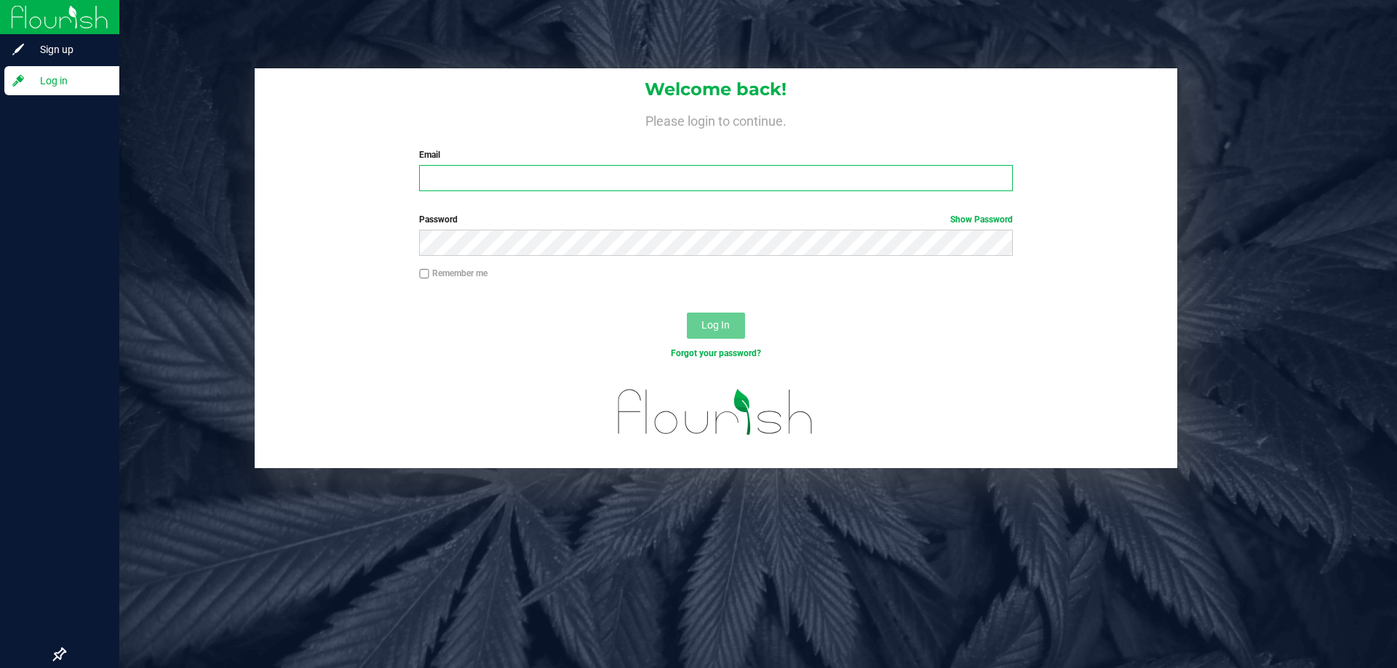
type input "[EMAIL_ADDRESS][DOMAIN_NAME]"
